Goal: Find contact information: Find contact information

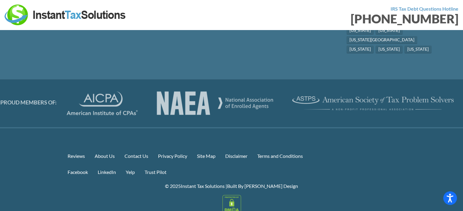
scroll to position [2314, 0]
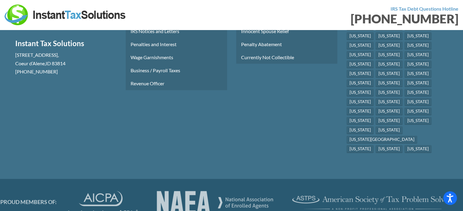
click at [54, 76] on p "[PHONE_NUMBER]" at bounding box center [65, 72] width 101 height 8
drag, startPoint x: 60, startPoint y: 76, endPoint x: 12, endPoint y: 77, distance: 47.5
click at [12, 77] on section "Free Consultation Instant Tax Solutions [STREET_ADDRESS] [PHONE_NUMBER]" at bounding box center [66, 64] width 110 height 183
click at [63, 76] on p "[PHONE_NUMBER]" at bounding box center [65, 72] width 101 height 8
drag, startPoint x: 49, startPoint y: 78, endPoint x: 15, endPoint y: 78, distance: 34.1
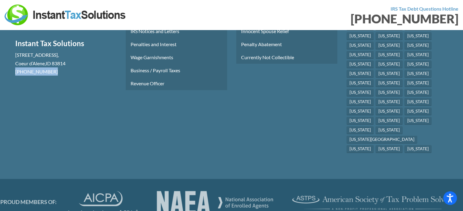
click at [15, 78] on section "Free Consultation Instant Tax Solutions [STREET_ADDRESS] [PHONE_NUMBER]" at bounding box center [66, 64] width 110 height 183
drag, startPoint x: 16, startPoint y: 66, endPoint x: 75, endPoint y: 65, distance: 58.7
click at [75, 65] on div "[STREET_ADDRESS] [PHONE_NUMBER]" at bounding box center [65, 63] width 101 height 25
click at [79, 67] on div "[STREET_ADDRESS] [PHONE_NUMBER]" at bounding box center [65, 63] width 101 height 25
